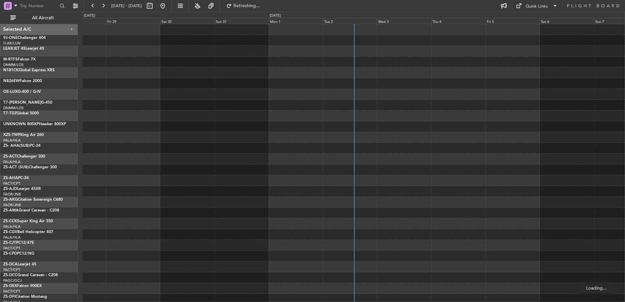
click at [340, 20] on div "Tue 2" at bounding box center [350, 21] width 54 height 6
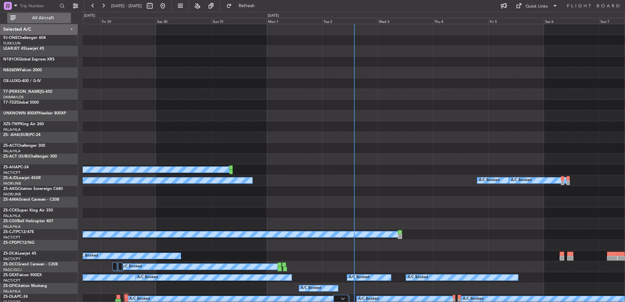
click at [44, 16] on span "All Aircraft" at bounding box center [43, 18] width 52 height 5
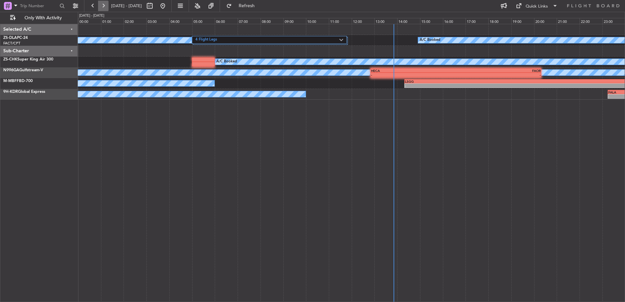
click at [105, 2] on button at bounding box center [103, 6] width 10 height 10
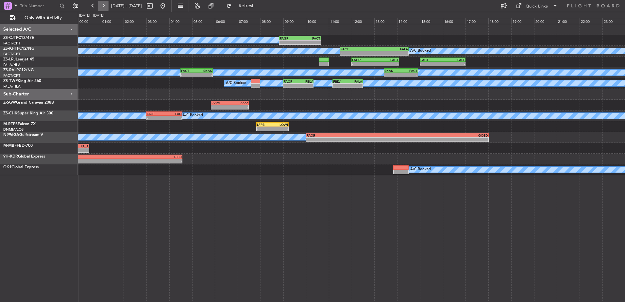
click at [101, 3] on button at bounding box center [103, 6] width 10 height 10
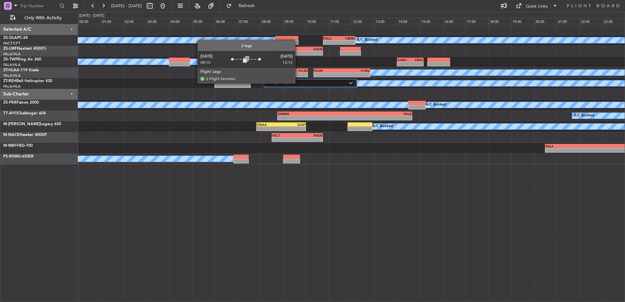
click at [298, 83] on label "2 Flight Legs" at bounding box center [308, 83] width 81 height 6
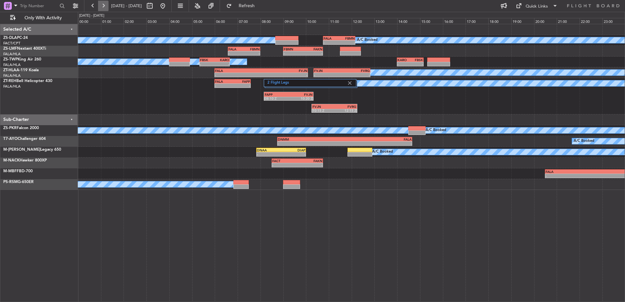
click at [100, 4] on button at bounding box center [103, 6] width 10 height 10
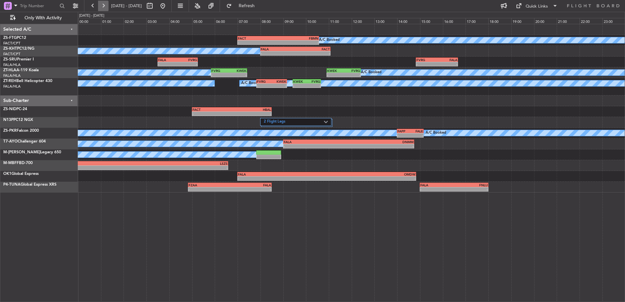
click at [101, 4] on button at bounding box center [103, 6] width 10 height 10
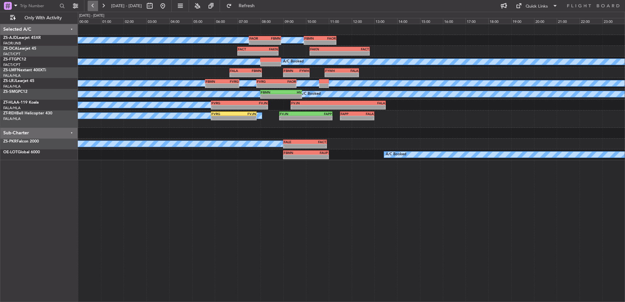
click at [90, 7] on button at bounding box center [93, 6] width 10 height 10
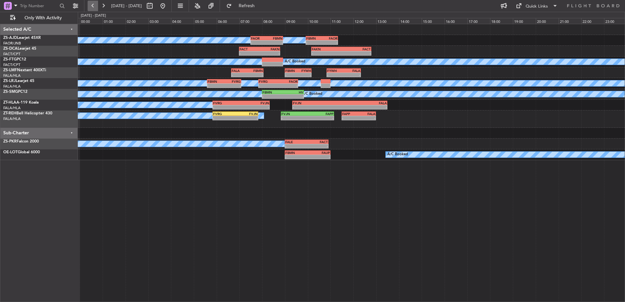
click at [90, 7] on button at bounding box center [93, 6] width 10 height 10
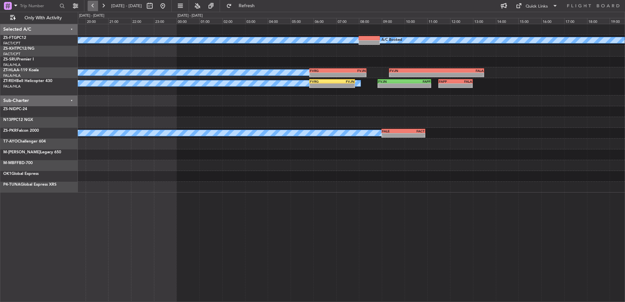
click at [90, 7] on button at bounding box center [93, 6] width 10 height 10
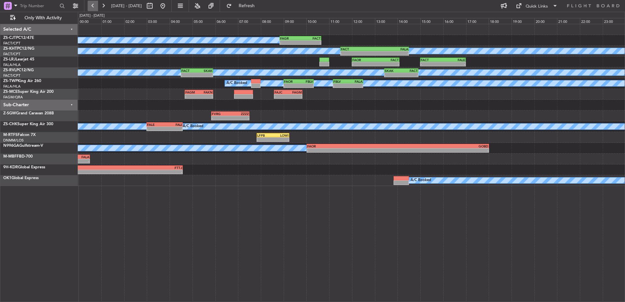
click at [90, 7] on button at bounding box center [93, 6] width 10 height 10
